Goal: Task Accomplishment & Management: Manage account settings

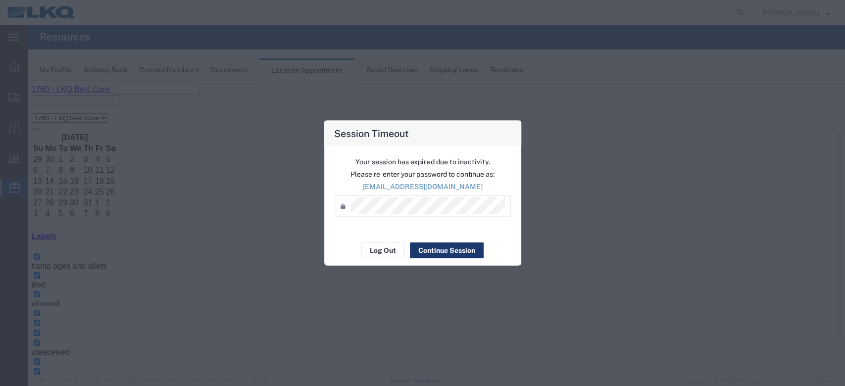
click at [465, 249] on button "Continue Session" at bounding box center [447, 251] width 74 height 16
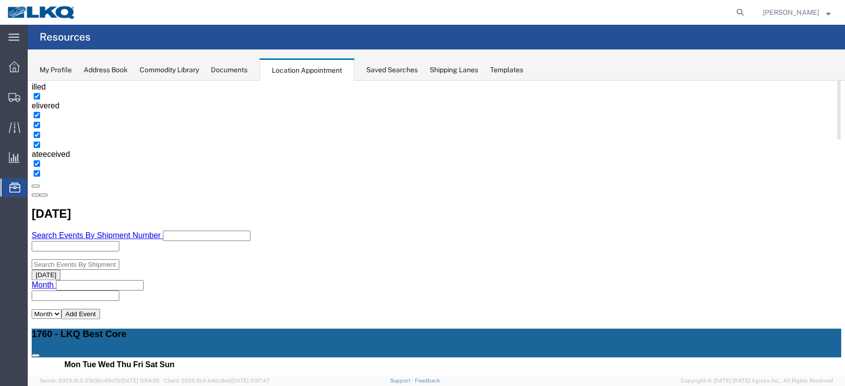
scroll to position [132, 0]
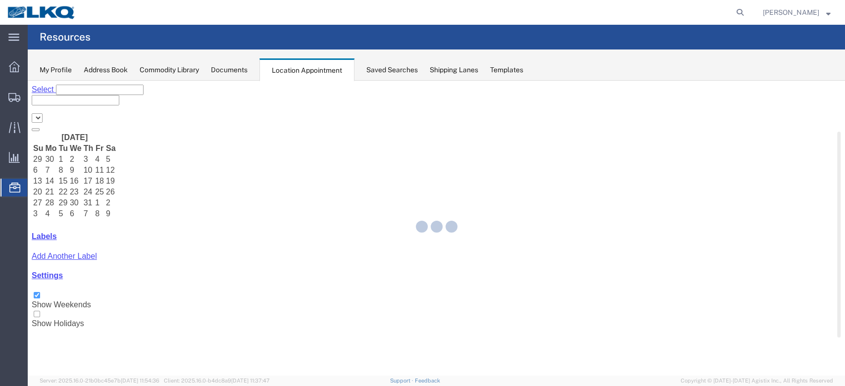
select select "27634"
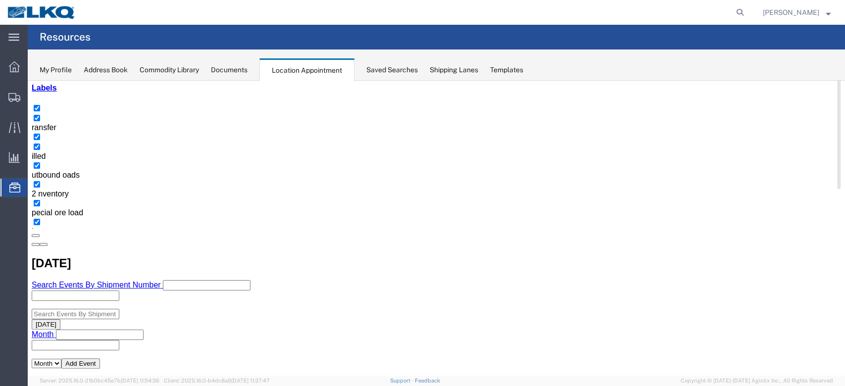
scroll to position [132, 0]
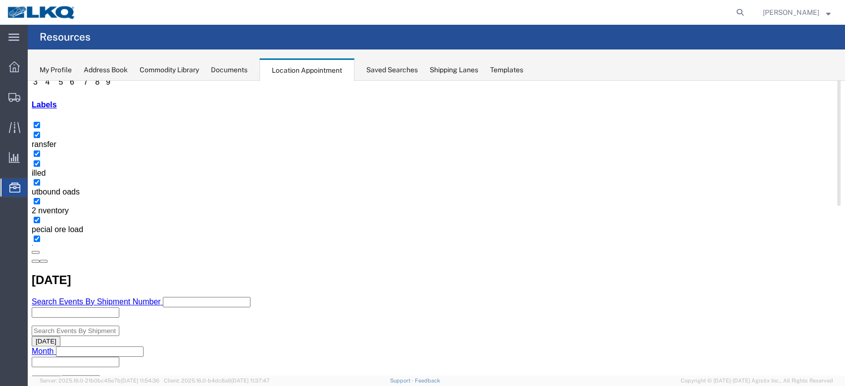
select select "1"
select select
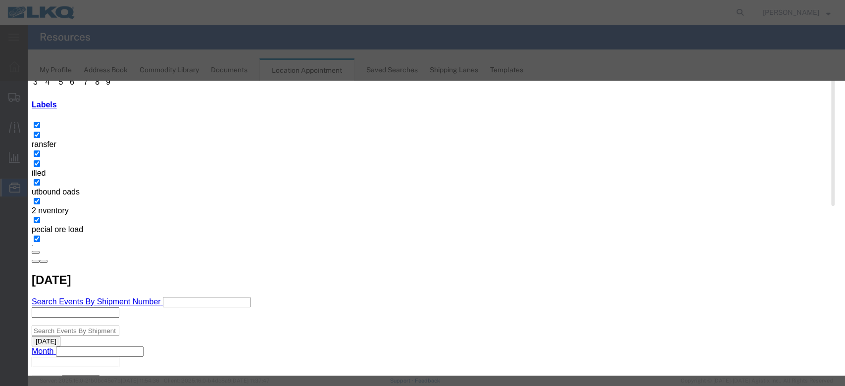
select select
type input "de"
select select "40"
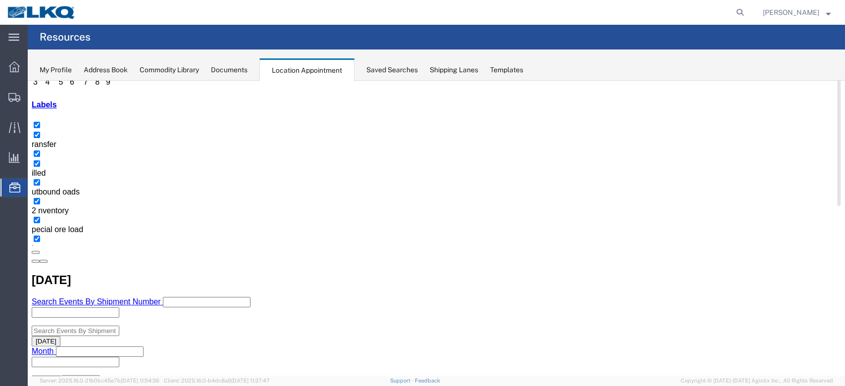
scroll to position [0, 0]
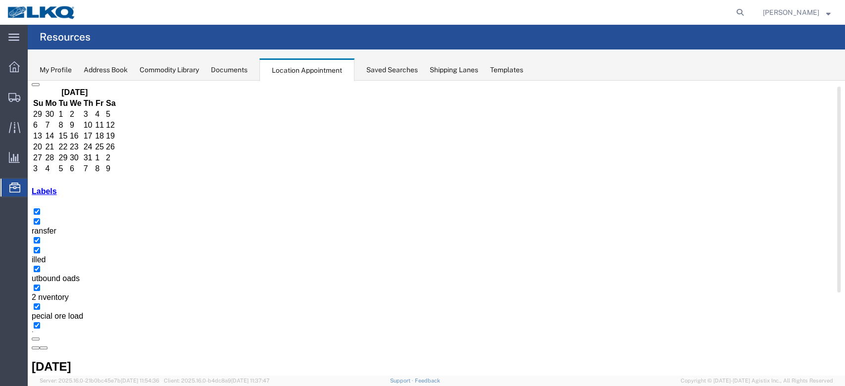
scroll to position [66, 0]
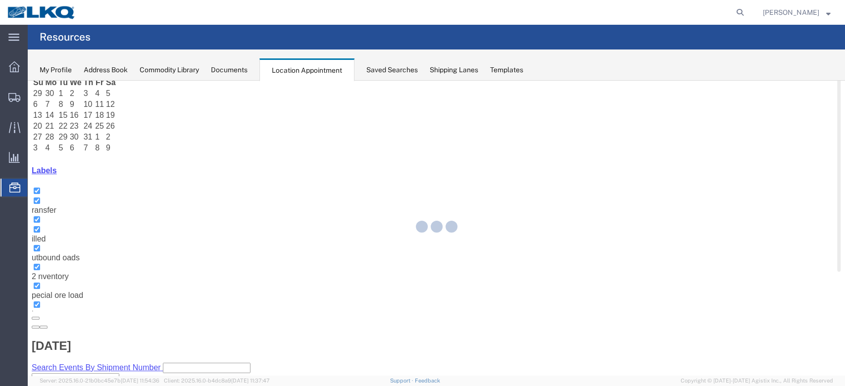
select select "100"
select select "1"
select select
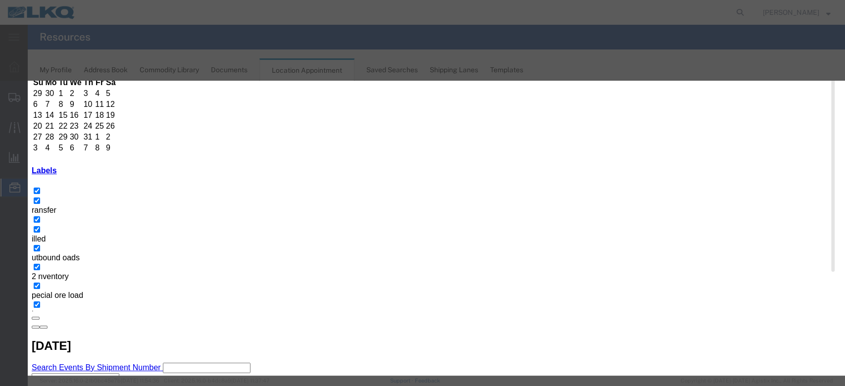
scroll to position [99, 0]
type input "de"
select select "40"
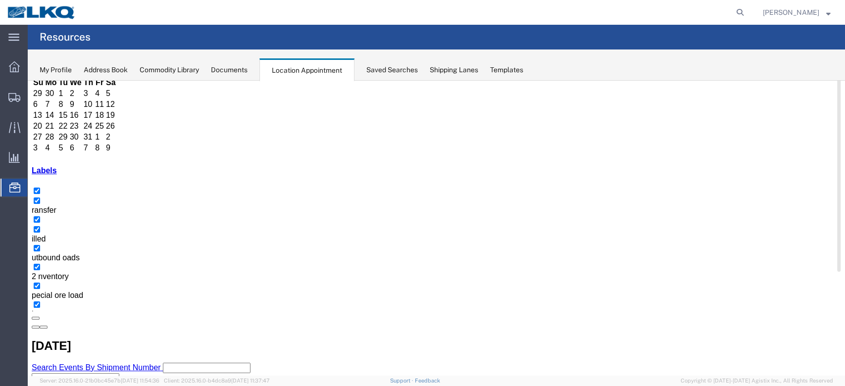
scroll to position [0, 0]
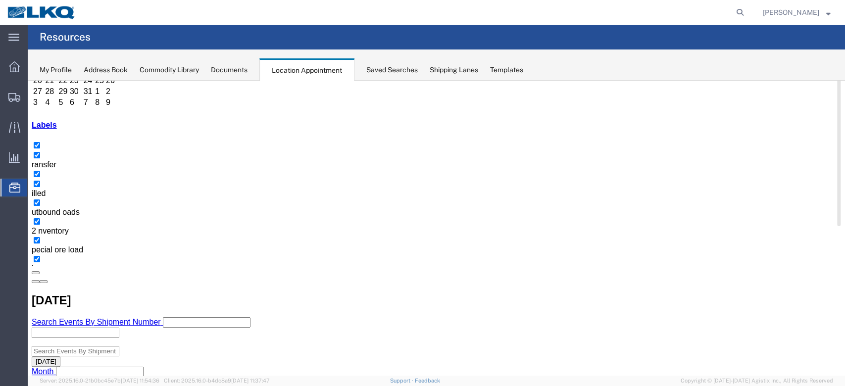
scroll to position [132, 0]
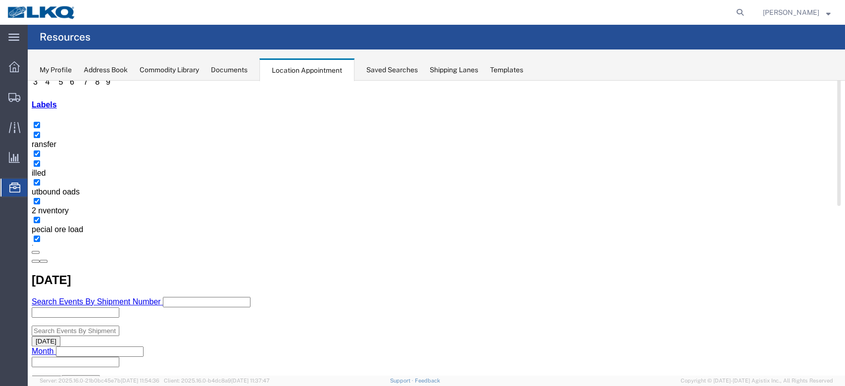
select select "100"
select select "1"
select select
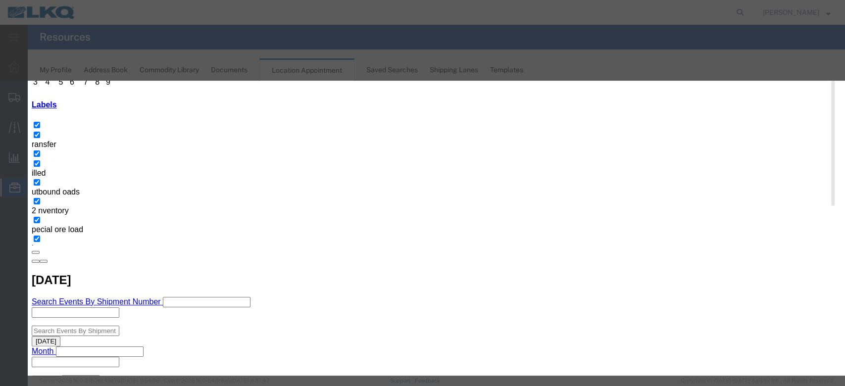
scroll to position [99, 0]
type input "de"
select select "40"
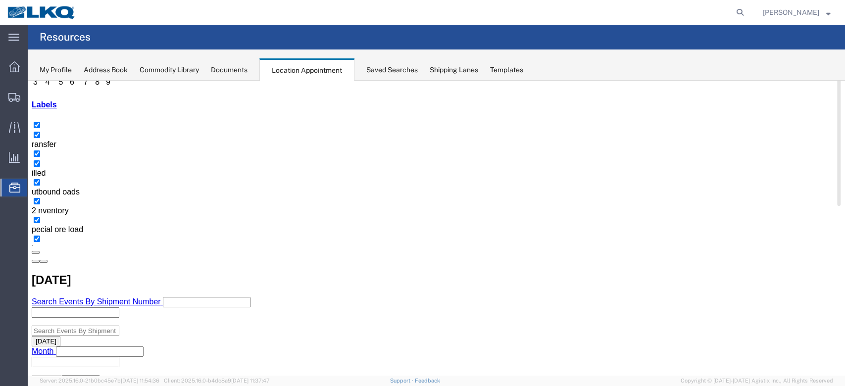
scroll to position [0, 0]
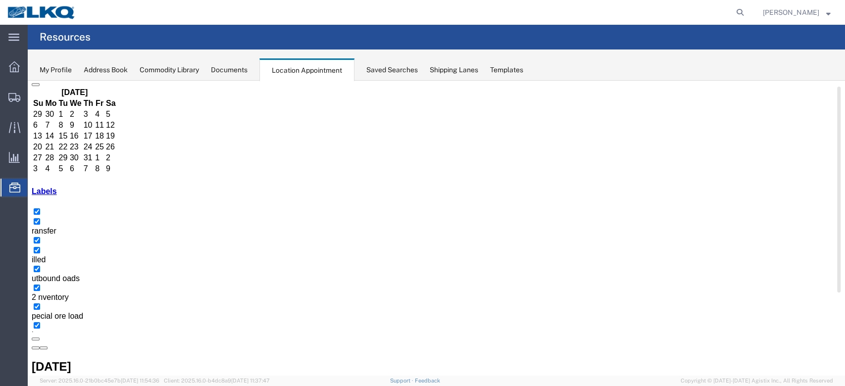
scroll to position [66, 0]
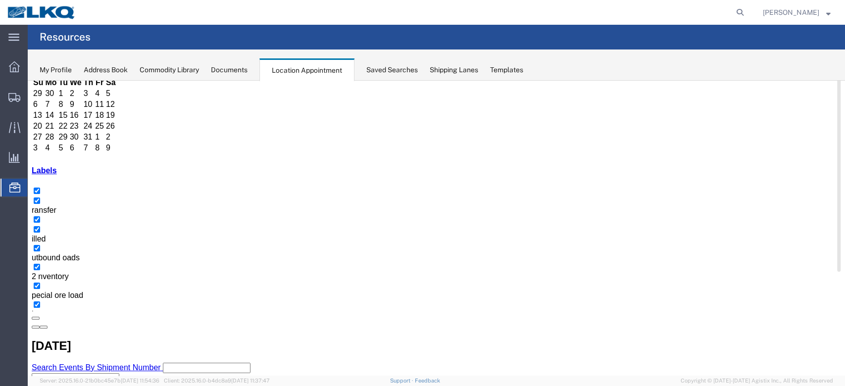
click at [626, 386] on agx-app-version "Server: 2025.16.0-21b0bc45e7b [DATE] 11:54:36 Client: 2025.16.0-b4dc8a9 [DATE] …" at bounding box center [436, 381] width 817 height 10
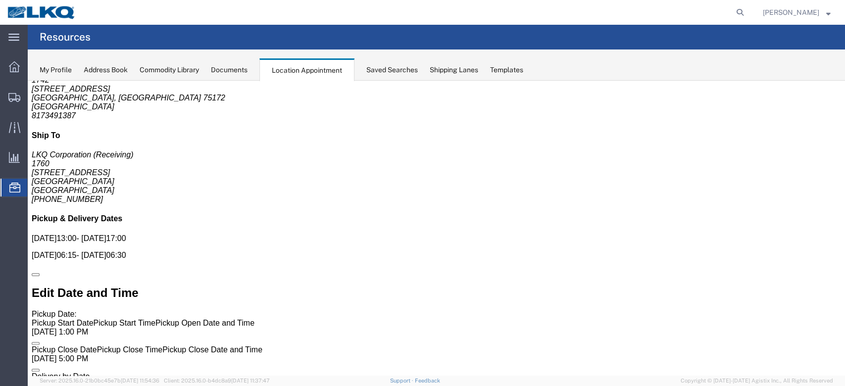
scroll to position [0, 0]
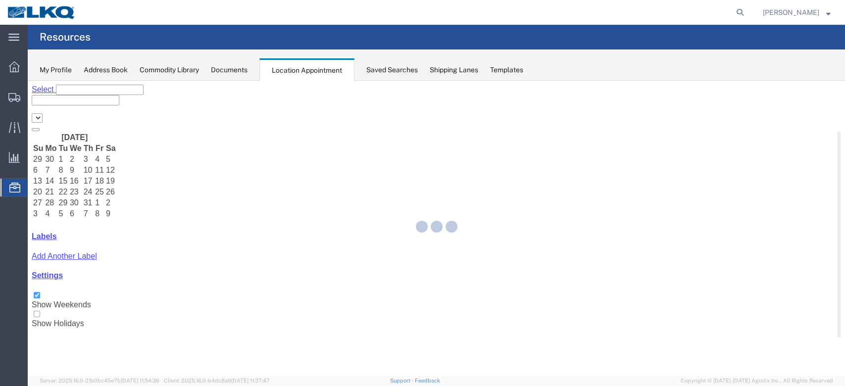
select select "27634"
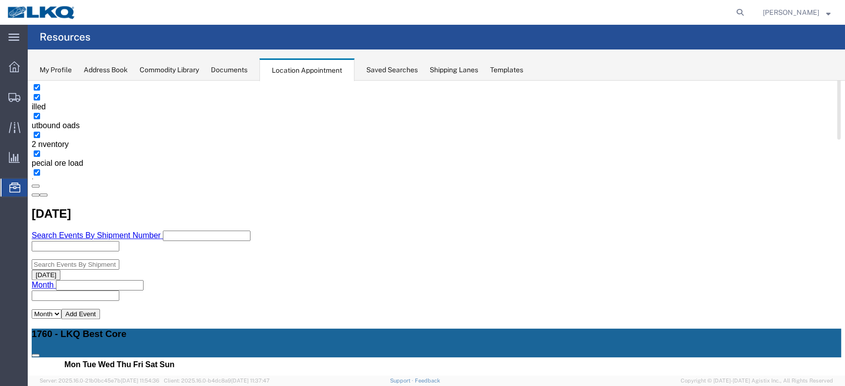
scroll to position [132, 0]
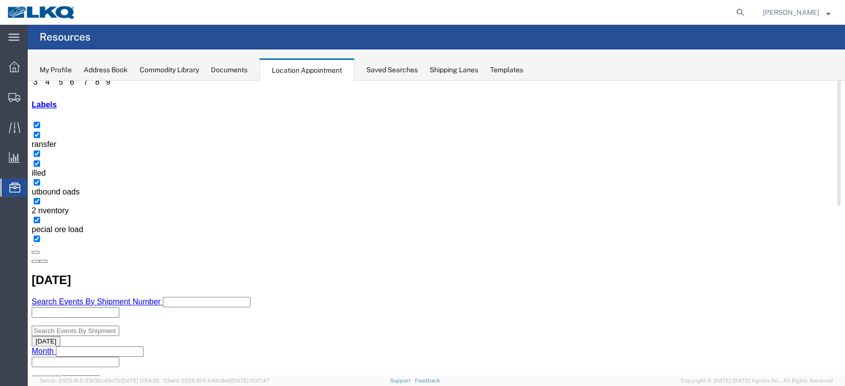
select select "1"
select select "24"
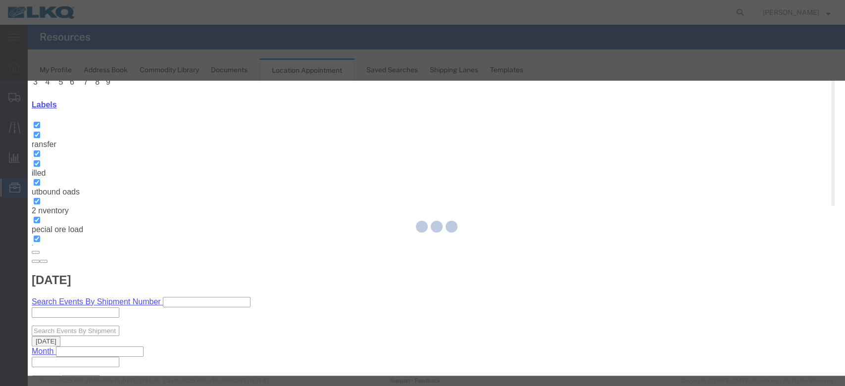
select select
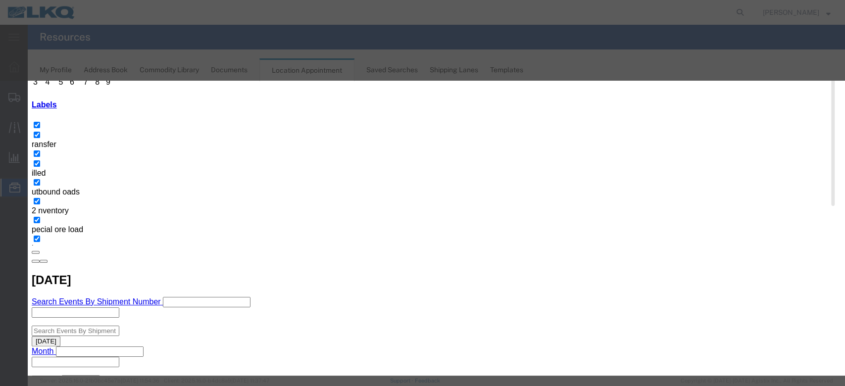
scroll to position [99, 0]
type input "de"
select select "40"
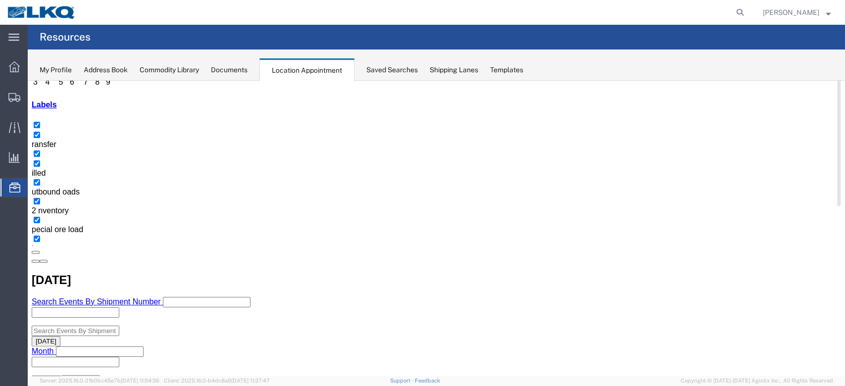
scroll to position [0, 0]
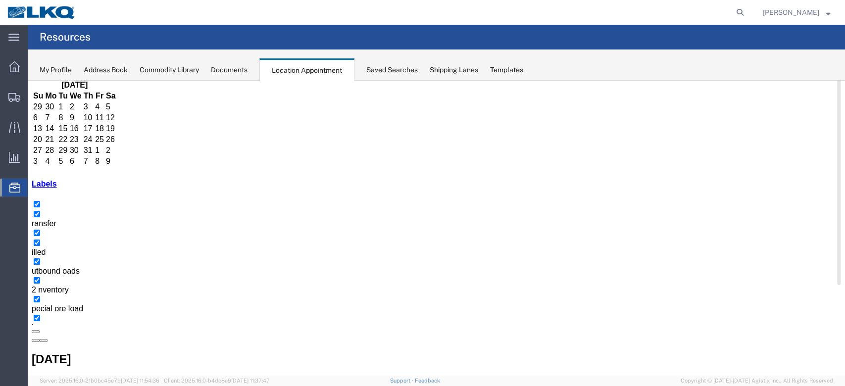
scroll to position [132, 0]
